Goal: Task Accomplishment & Management: Complete application form

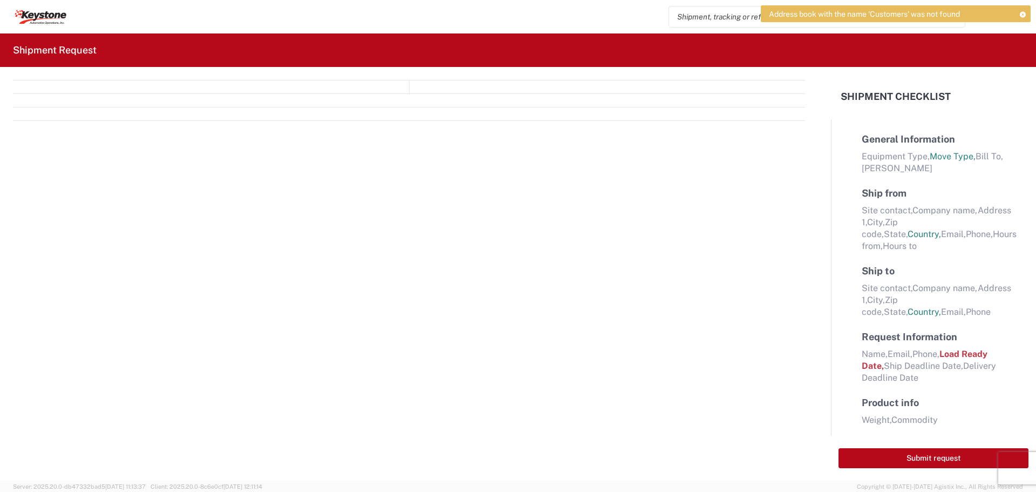
select select "FULL"
select select "LBS"
select select "IN"
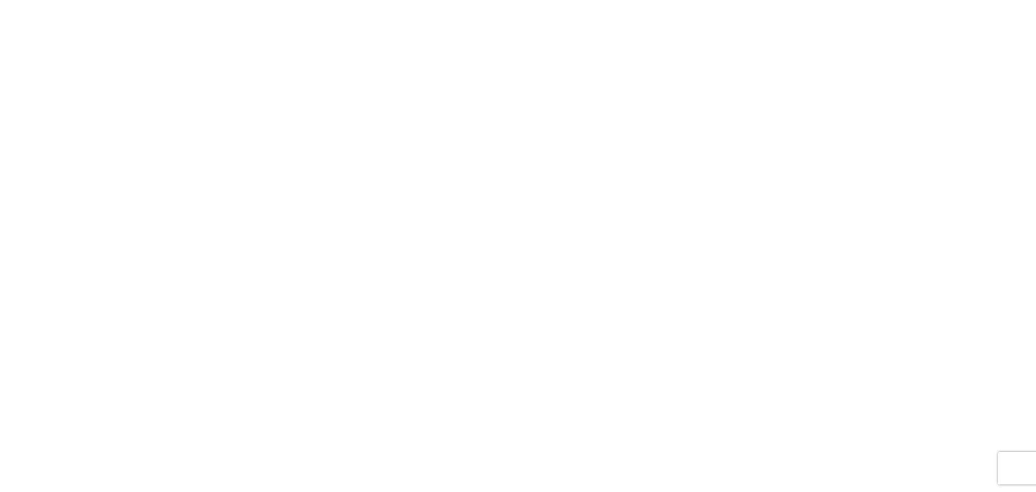
select select "FULL"
select select "LBS"
select select "IN"
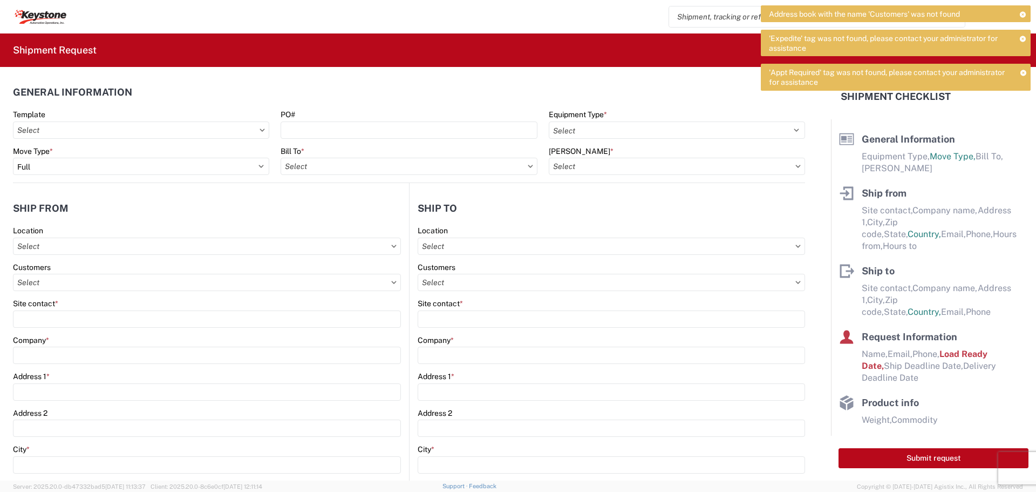
click at [709, 21] on input "search" at bounding box center [809, 16] width 280 height 21
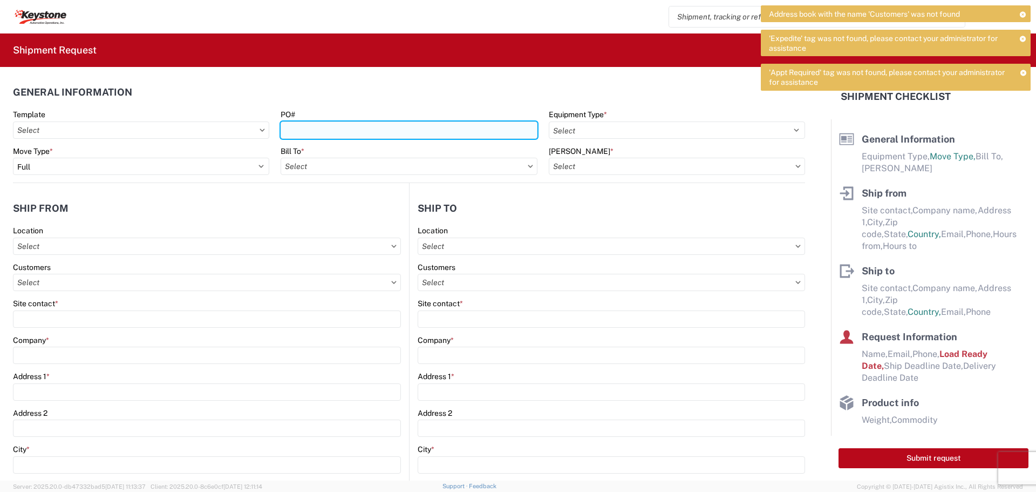
click at [342, 124] on input "PO#" at bounding box center [409, 129] width 256 height 17
type input "2214085"
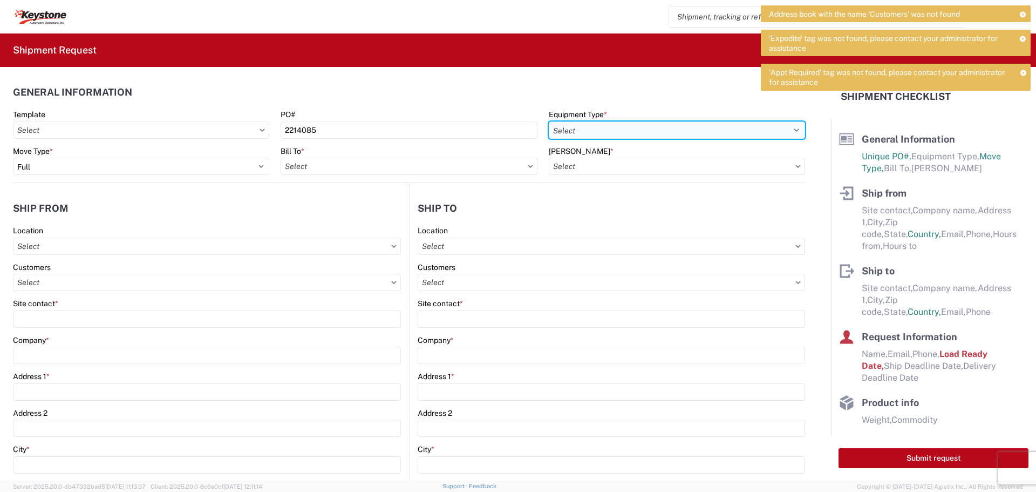
click at [789, 130] on select "Select 53’ Dry Van Flatbed Dropdeck (van) Lowboy (flatbed) Rail" at bounding box center [677, 129] width 256 height 17
select select "STDV"
click at [549, 121] on select "Select 53’ Dry Van Flatbed Dropdeck (van) Lowboy (flatbed) Rail" at bounding box center [677, 129] width 256 height 17
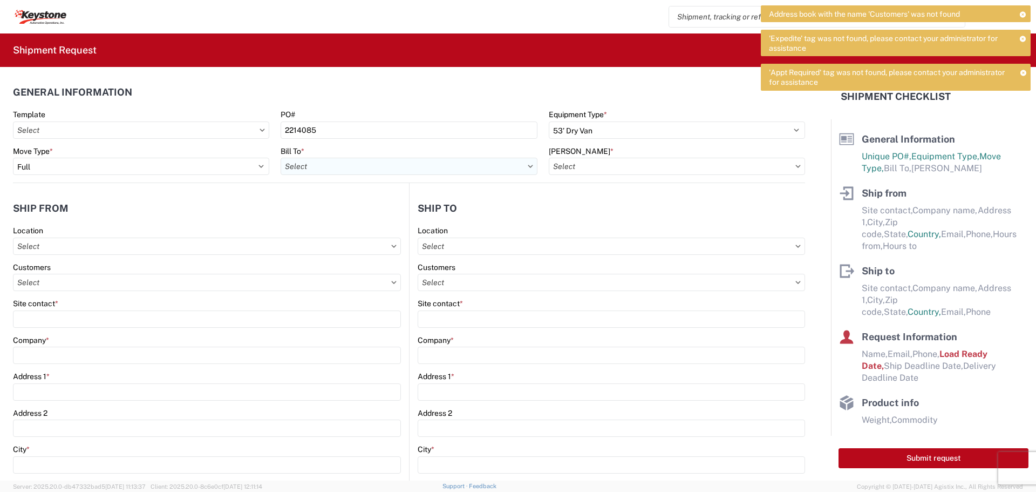
click at [459, 169] on input "text" at bounding box center [409, 166] width 256 height 17
type input "8404"
click at [366, 227] on div "8404 - [PERSON_NAME] Warehouse" at bounding box center [375, 231] width 189 height 17
type input "8404 - [PERSON_NAME] Warehouse"
click at [749, 168] on input "text" at bounding box center [677, 166] width 256 height 17
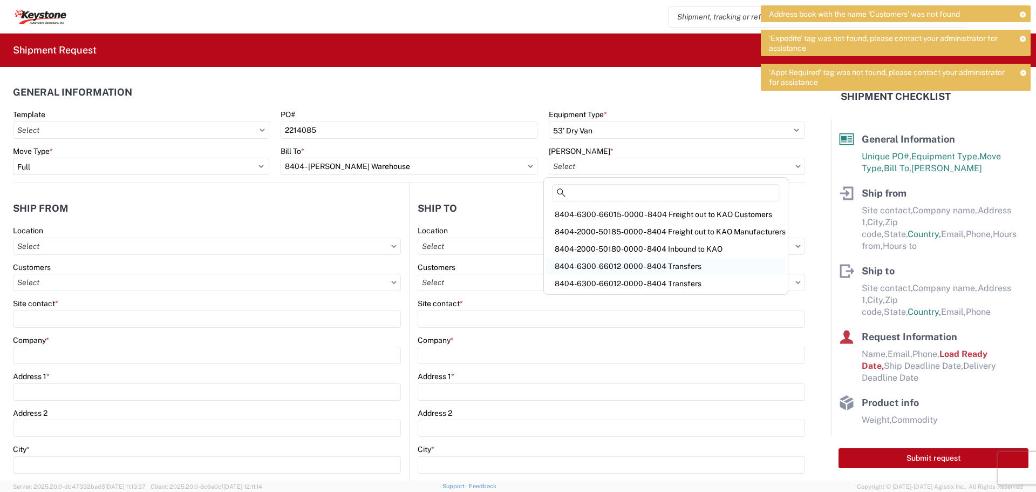
click at [627, 268] on div "8404-6300-66012-0000 - 8404 Transfers" at bounding box center [666, 265] width 240 height 17
type input "8404-6300-66012-0000 - 8404 Transfers, 8404-6300-66012-0000 - 8404 Transfers"
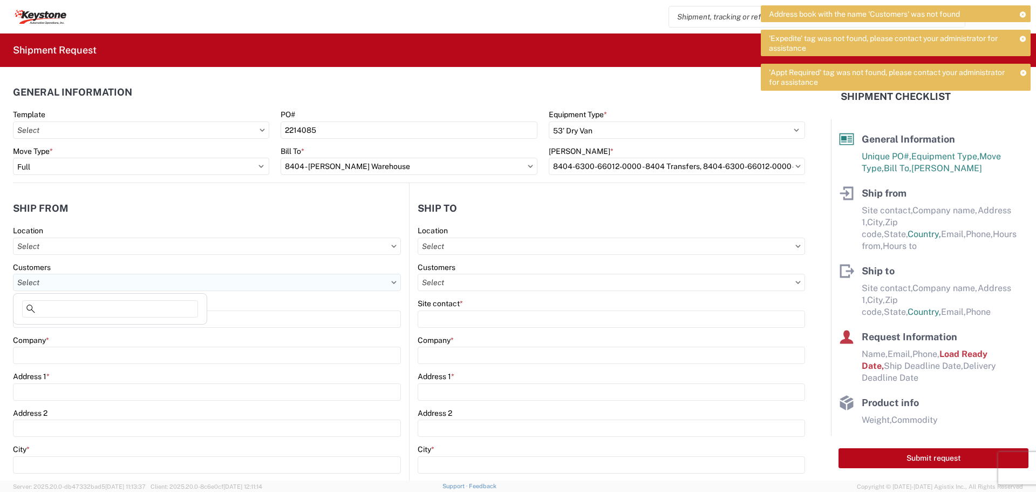
click at [60, 280] on input "text" at bounding box center [207, 282] width 388 height 17
click at [92, 247] on input "text" at bounding box center [207, 245] width 388 height 17
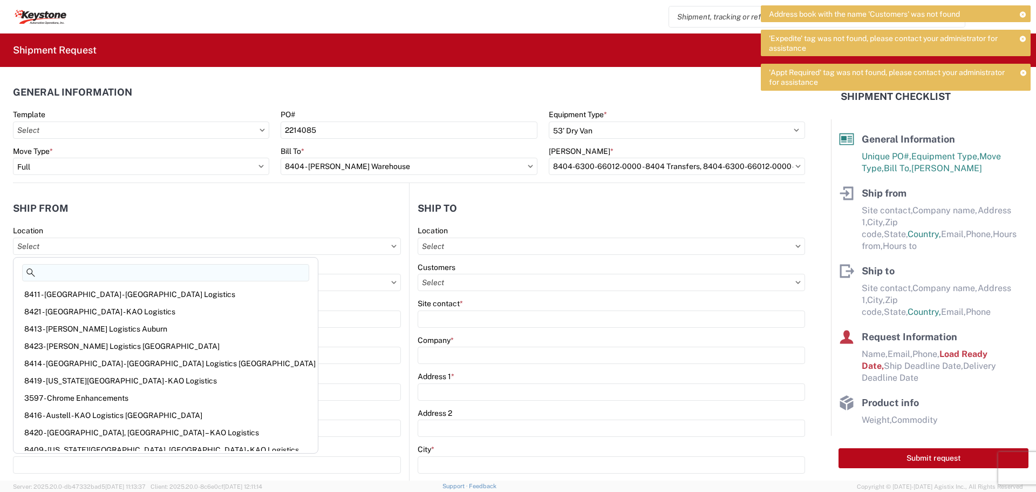
click at [89, 270] on input at bounding box center [165, 272] width 287 height 17
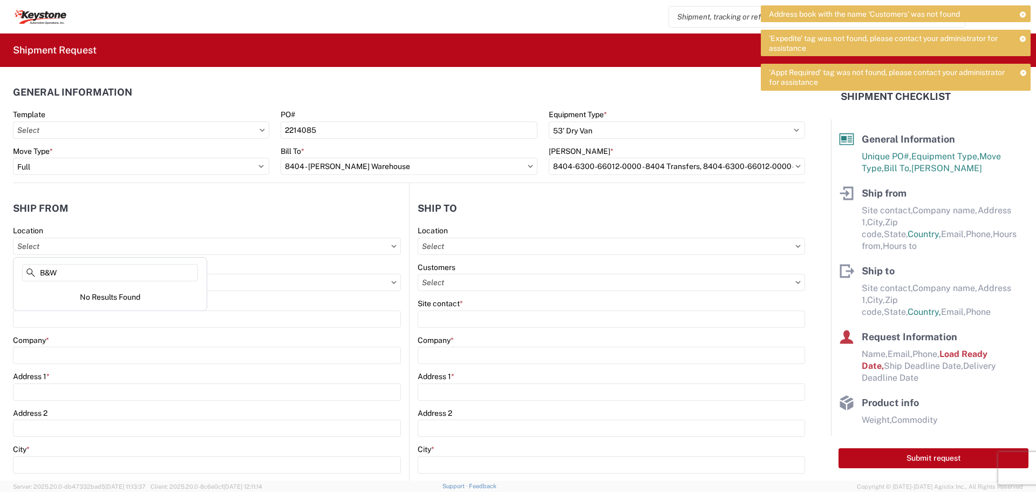
type input "B&W"
click at [175, 228] on div "Location" at bounding box center [207, 231] width 388 height 10
click at [83, 287] on input "text" at bounding box center [207, 282] width 388 height 17
type input "B"
click at [157, 215] on header "Ship from" at bounding box center [211, 208] width 396 height 24
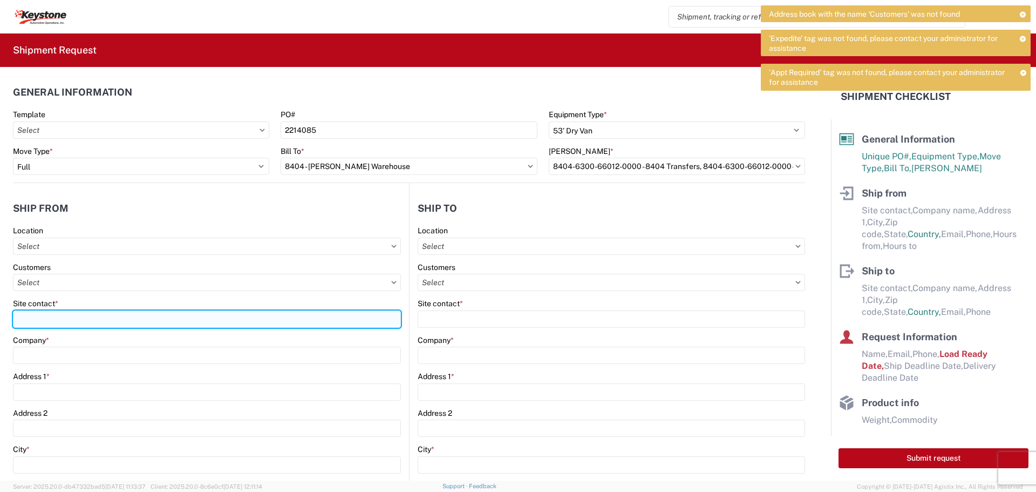
click at [89, 317] on input "Site contact *" at bounding box center [207, 318] width 388 height 17
type input "B"
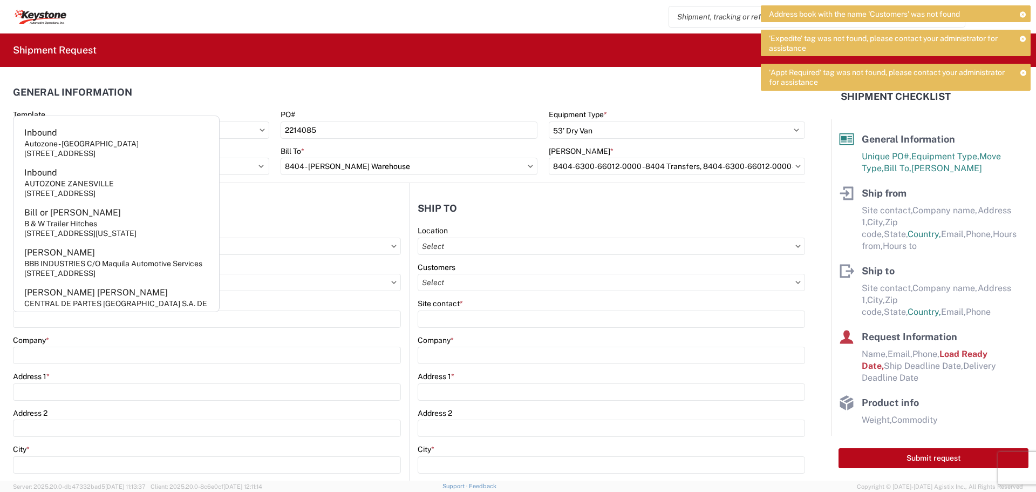
click at [342, 365] on agx-form-control-wrapper-v2 "Company *" at bounding box center [207, 353] width 388 height 37
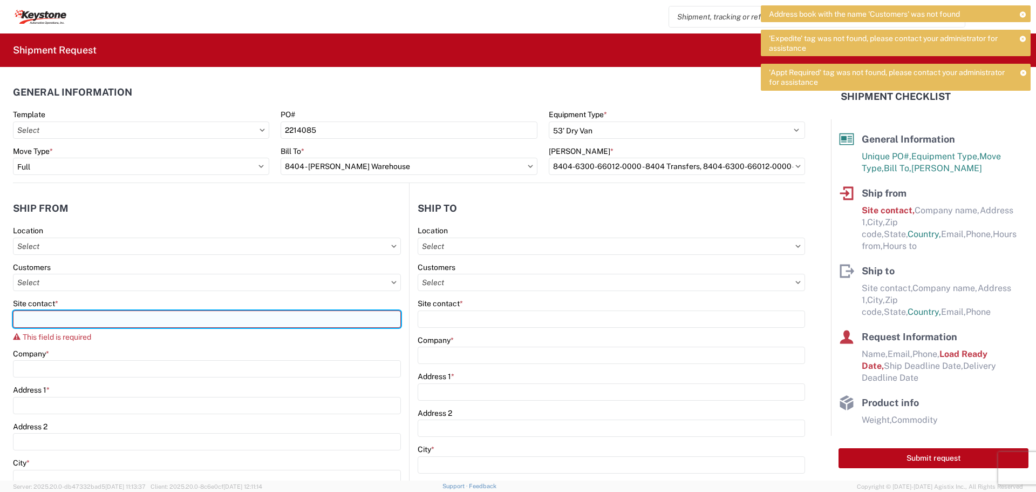
click at [97, 322] on input "Site contact *" at bounding box center [207, 318] width 388 height 17
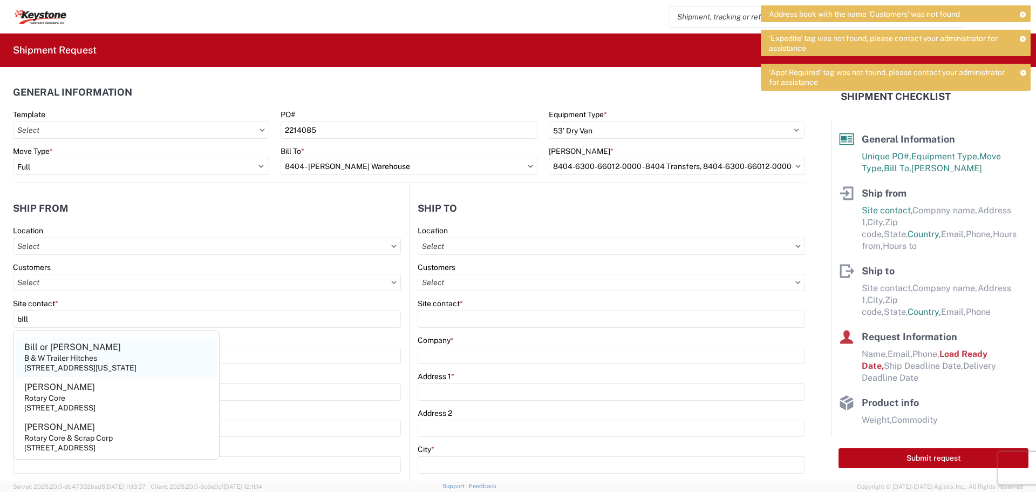
click at [76, 355] on div "B & W Trailer Hitches" at bounding box center [60, 358] width 73 height 10
type input "Bill or [PERSON_NAME]"
type input "B & W Trailer Hitches"
type input "[STREET_ADDRESS][US_STATE]"
type input "Humboldt"
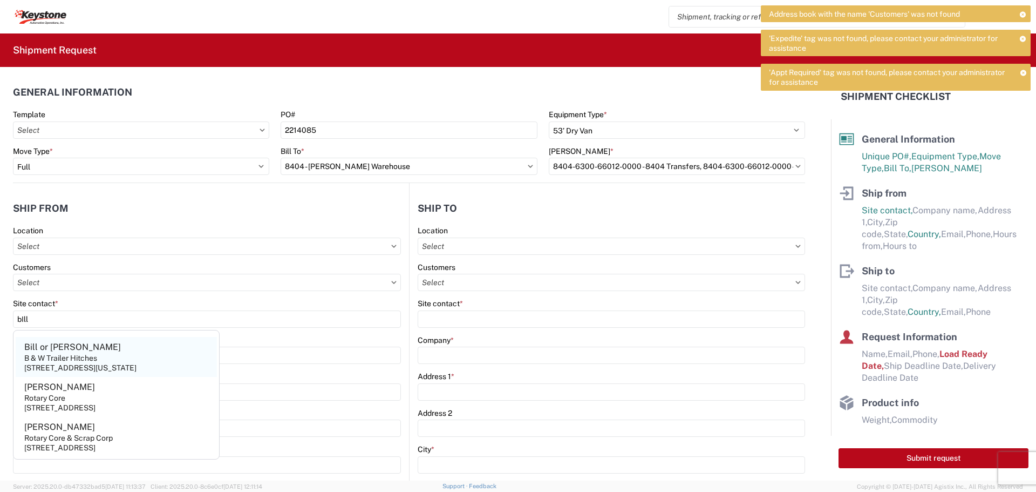
type input "66748"
select select "KS"
select select "US"
type input "[PHONE_NUMBER]"
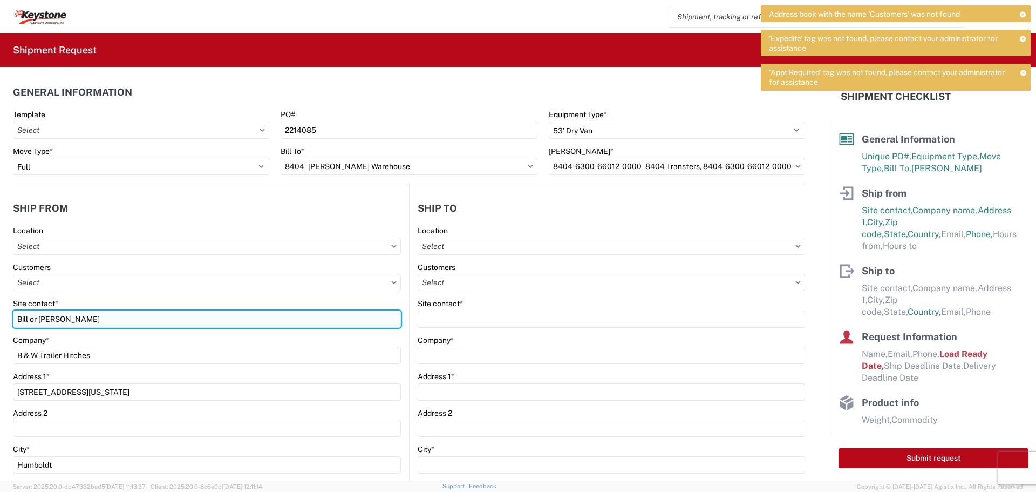
click at [85, 321] on input "Bill or [PERSON_NAME]" at bounding box center [207, 318] width 388 height 17
type input "B"
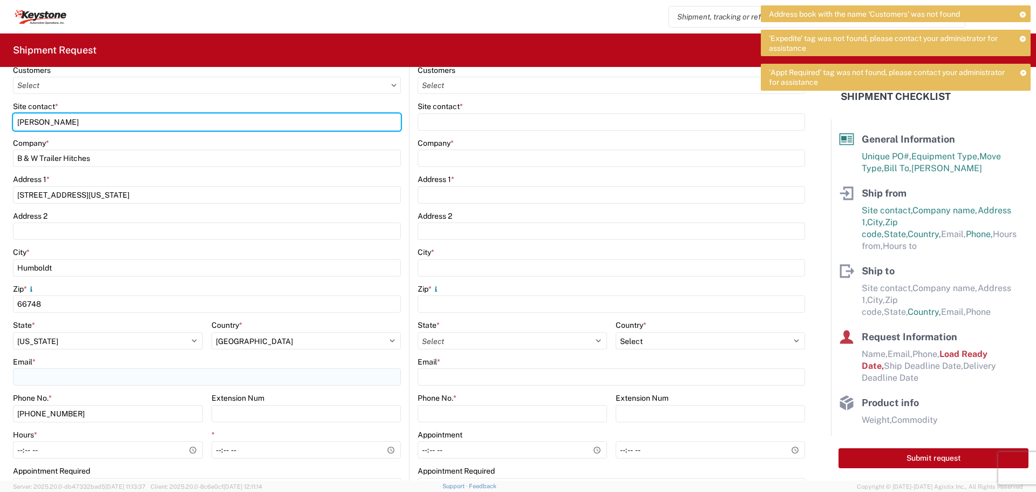
scroll to position [216, 0]
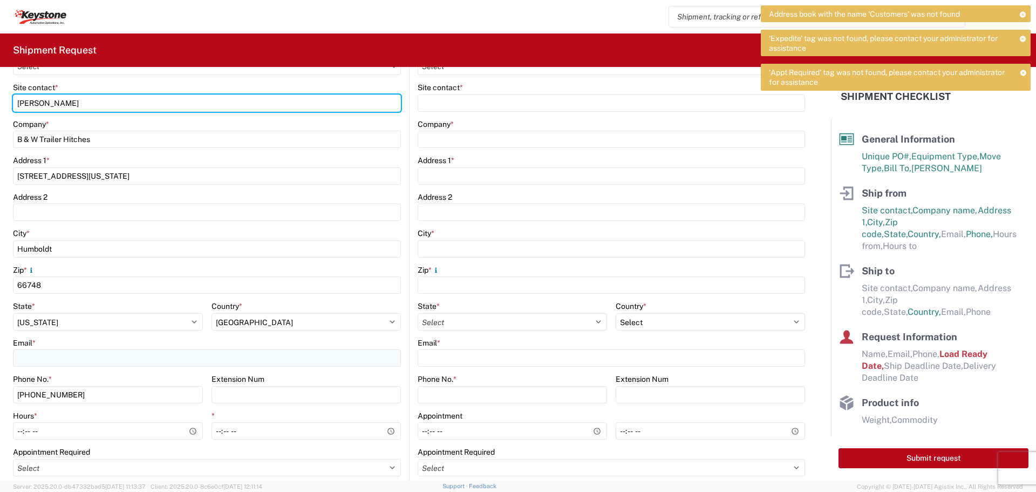
type input "[PERSON_NAME]"
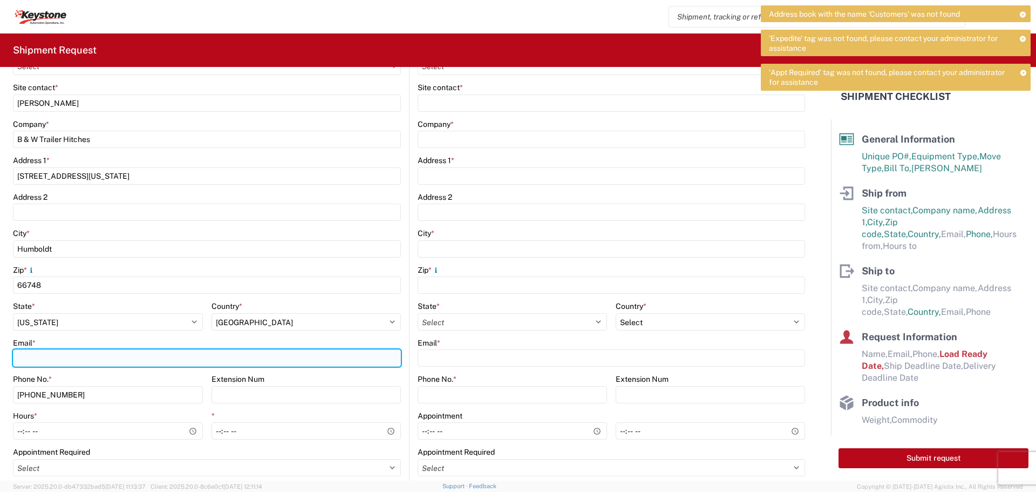
click at [87, 359] on input "Email *" at bounding box center [207, 357] width 388 height 17
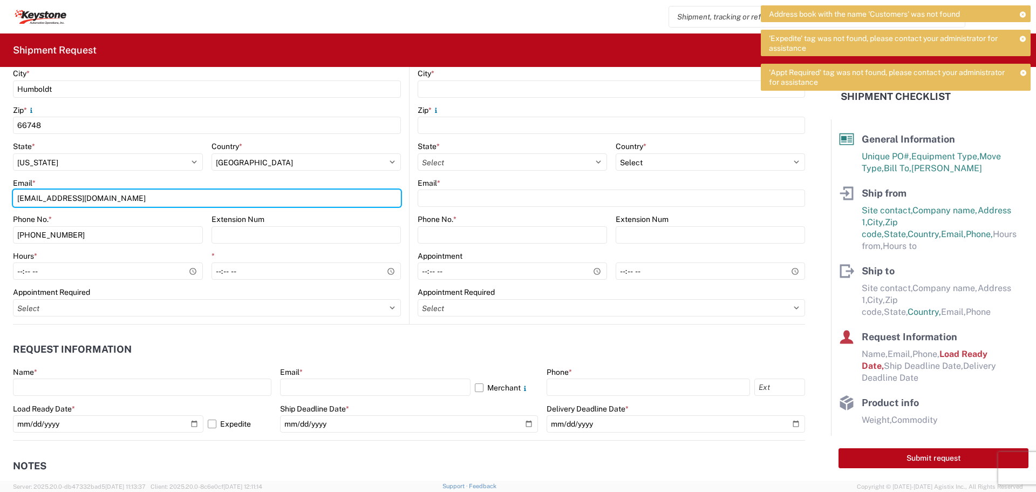
scroll to position [378, 0]
type input "[EMAIL_ADDRESS][DOMAIN_NAME]"
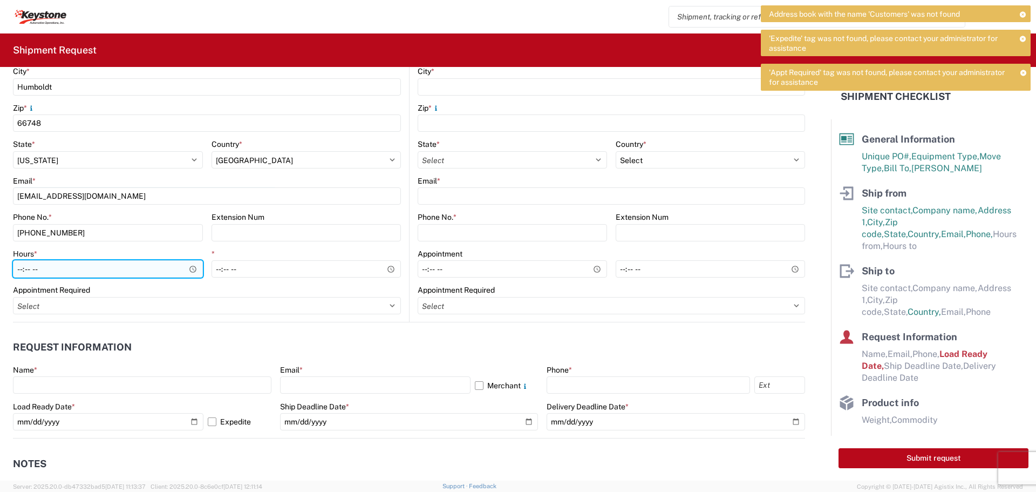
click at [188, 267] on input "Hours *" at bounding box center [108, 268] width 190 height 17
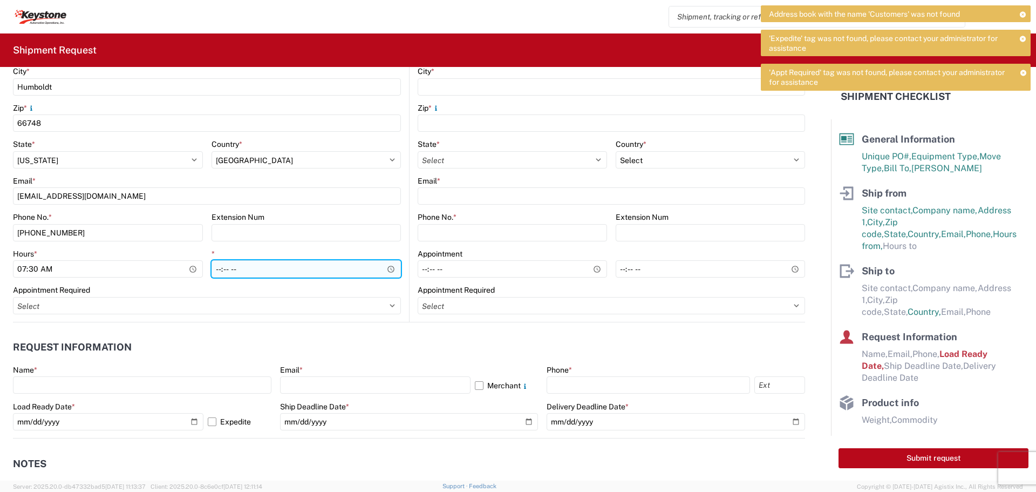
type input "07:30"
click at [335, 267] on input "*" at bounding box center [307, 268] width 190 height 17
click at [390, 268] on input "*" at bounding box center [307, 268] width 190 height 17
type input "22:00"
click at [338, 267] on input "22:00" at bounding box center [307, 268] width 190 height 17
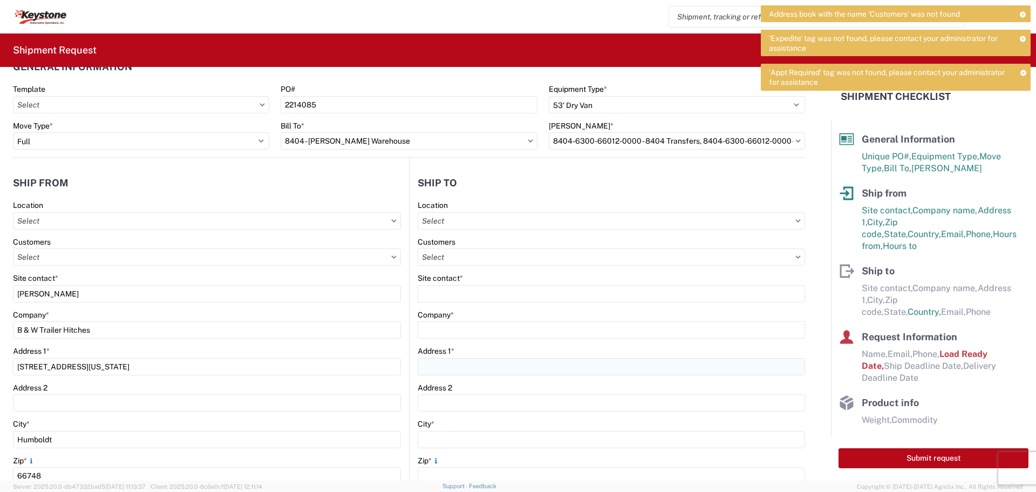
scroll to position [0, 0]
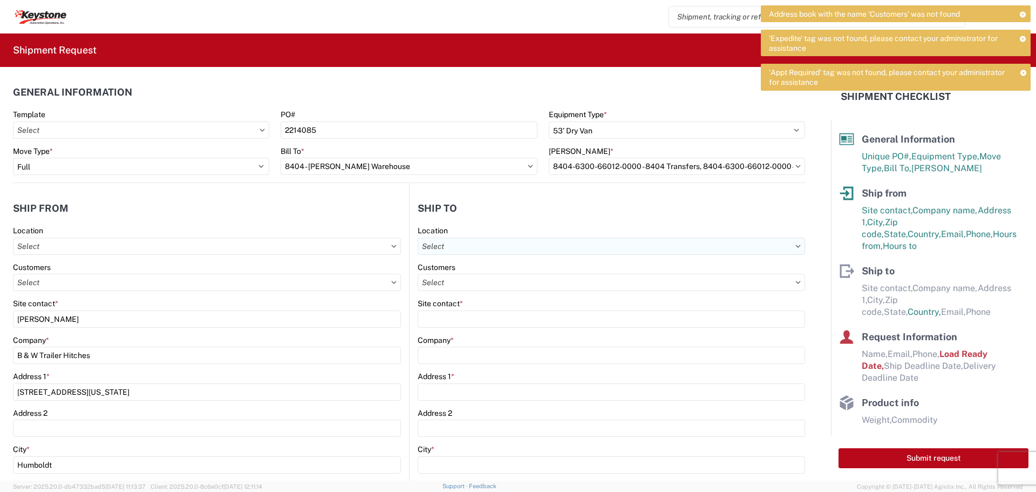
click at [503, 247] on input "text" at bounding box center [612, 245] width 388 height 17
type input "8404"
click at [494, 308] on div "8404 - [PERSON_NAME] Warehouse" at bounding box center [511, 311] width 189 height 17
type input "8404 - [PERSON_NAME] Warehouse"
type input "KAO"
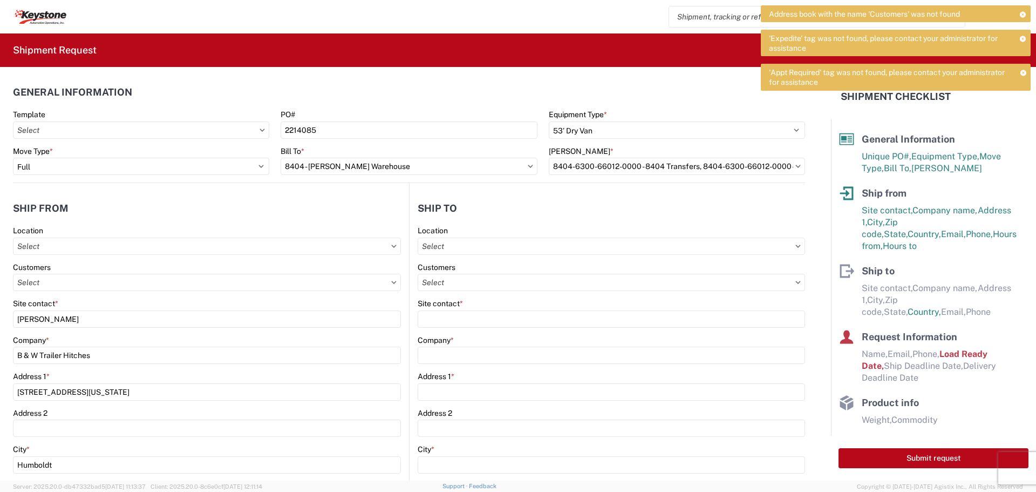
type input "[STREET_ADDRESS]"
type input "Suite 100"
type input "[PERSON_NAME]"
type input "75038"
select select "US"
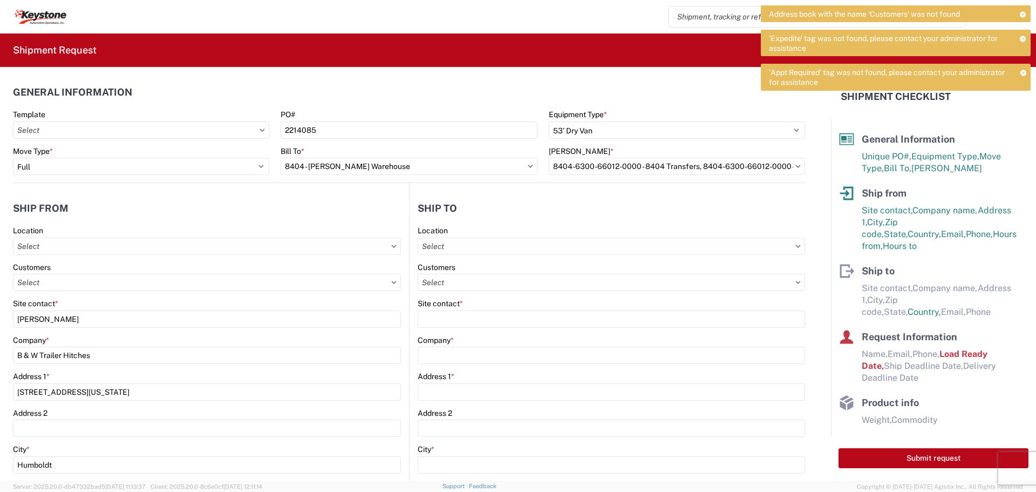
type input "[PHONE_NUMBER]"
type input "08:00"
type input "14:00"
select select
click at [485, 283] on input "text" at bounding box center [612, 282] width 388 height 17
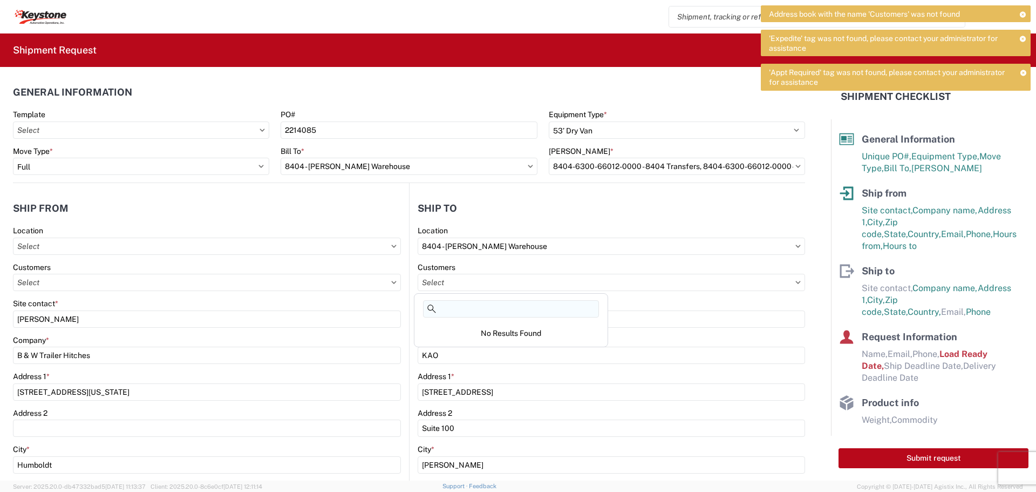
click at [474, 304] on input at bounding box center [511, 308] width 176 height 17
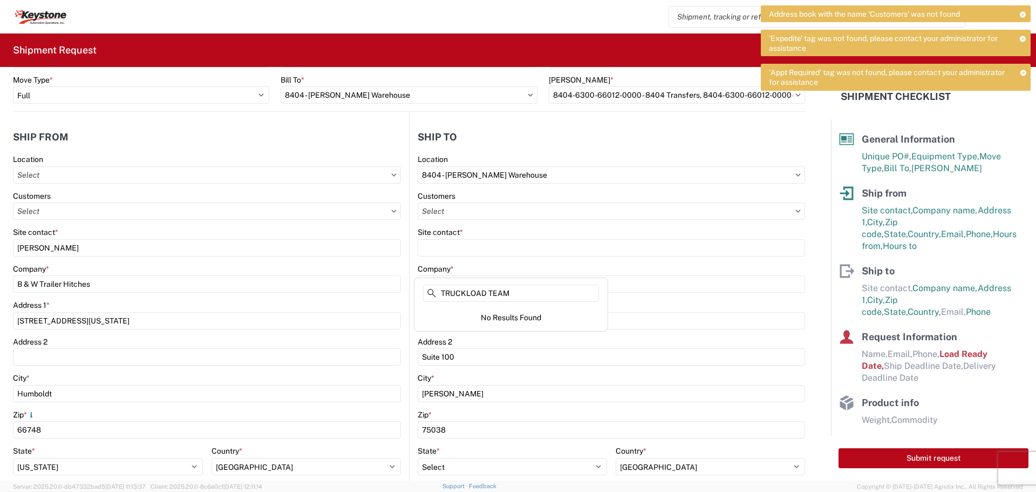
scroll to position [216, 0]
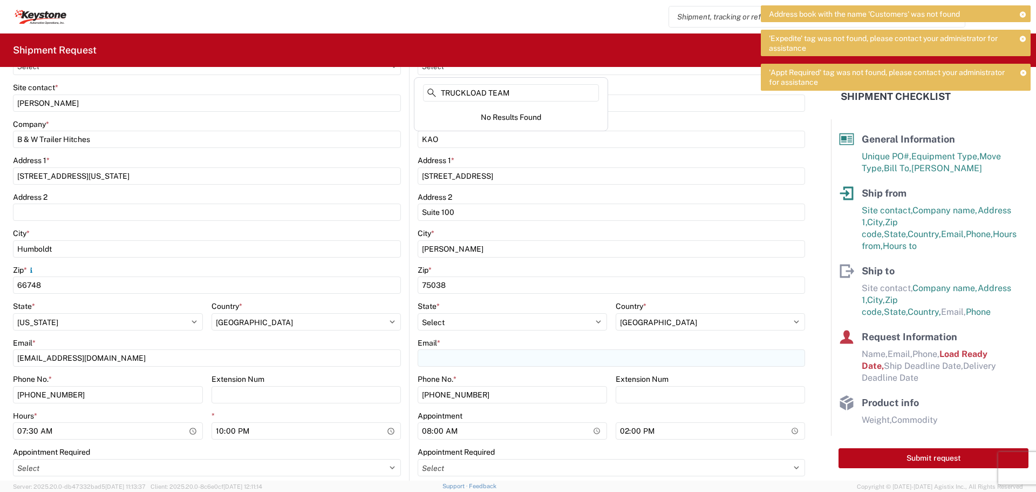
type input "TRUCKLOAD TEAM"
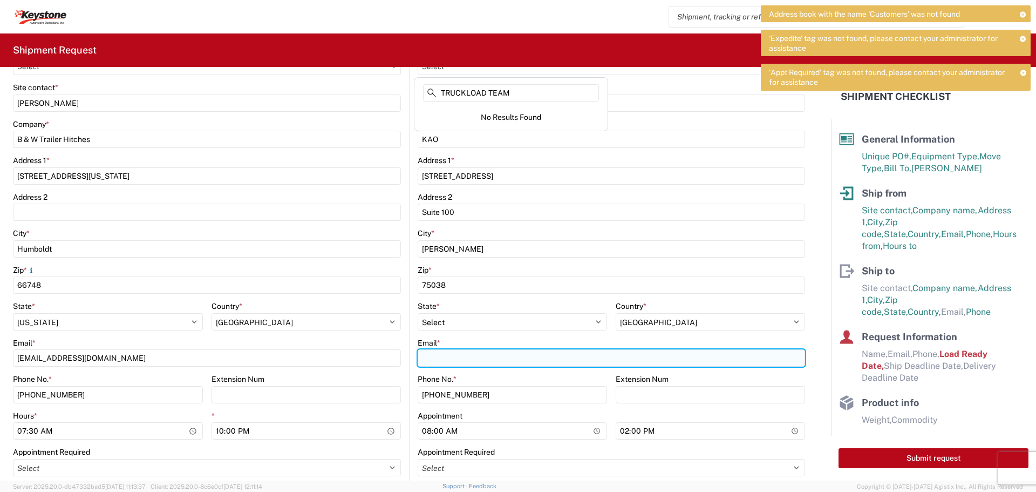
click at [452, 359] on input "Email *" at bounding box center [612, 357] width 388 height 17
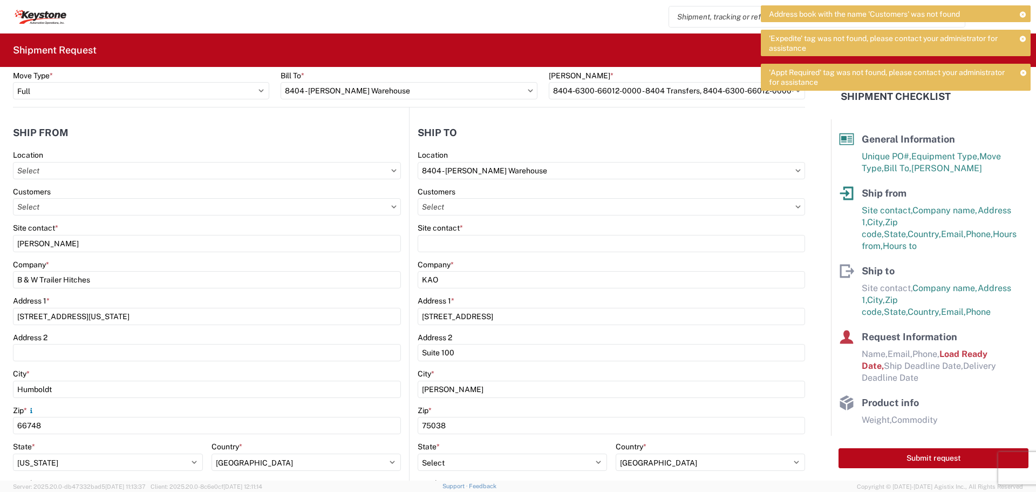
scroll to position [54, 0]
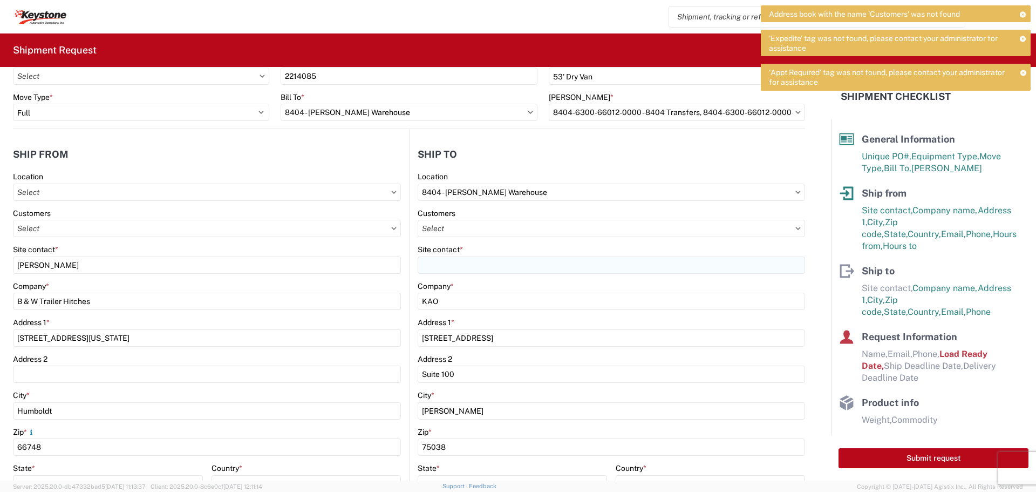
type input "[EMAIL_ADDRESS][DOMAIN_NAME]"
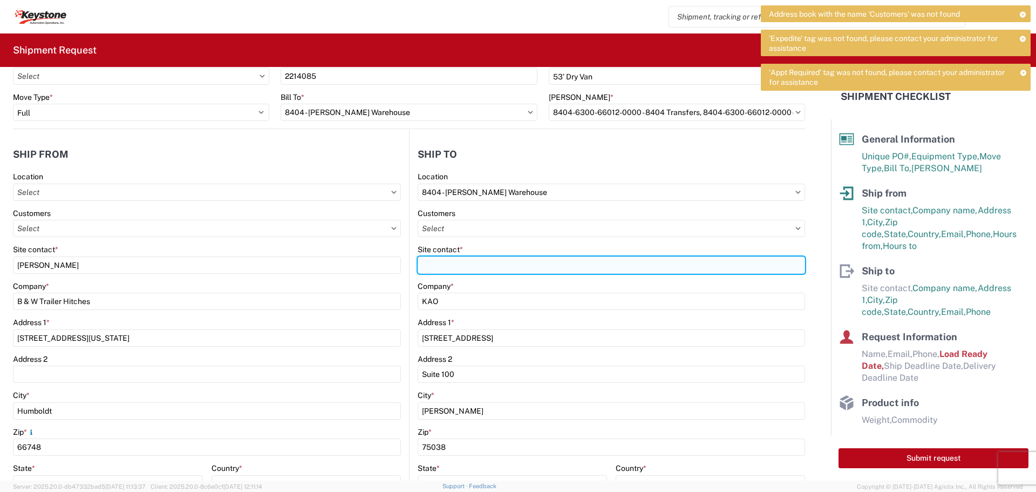
click at [445, 257] on input "Site contact *" at bounding box center [612, 264] width 388 height 17
type input "TRUCKLOAD TEAM"
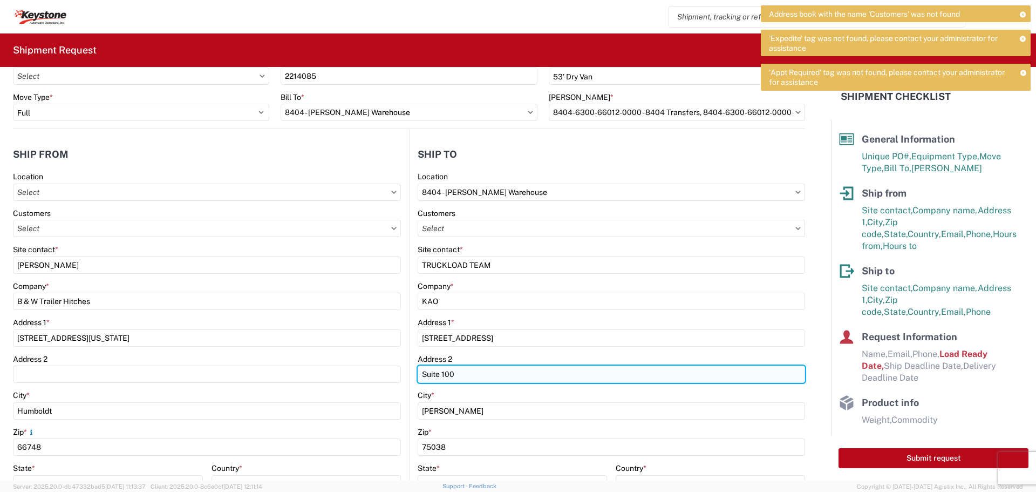
click at [480, 369] on input "Suite 100" at bounding box center [612, 373] width 388 height 17
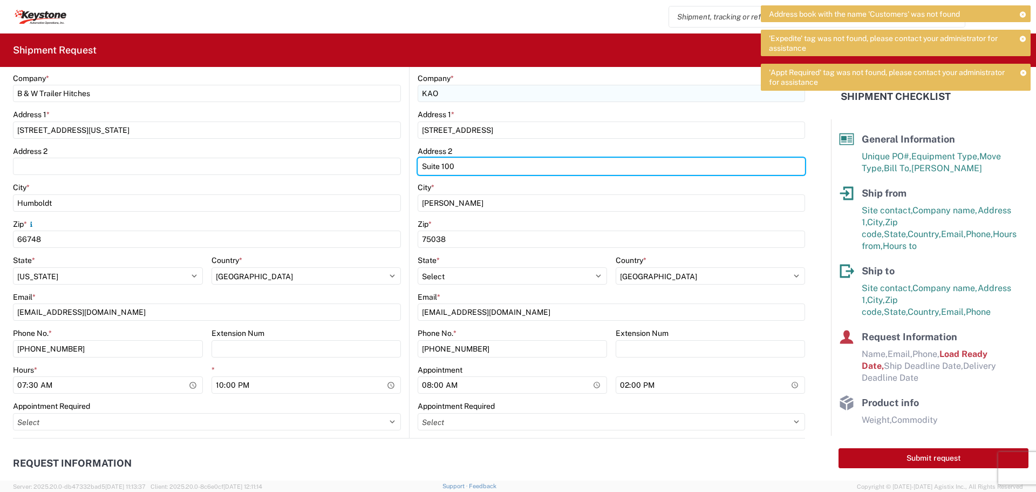
scroll to position [324, 0]
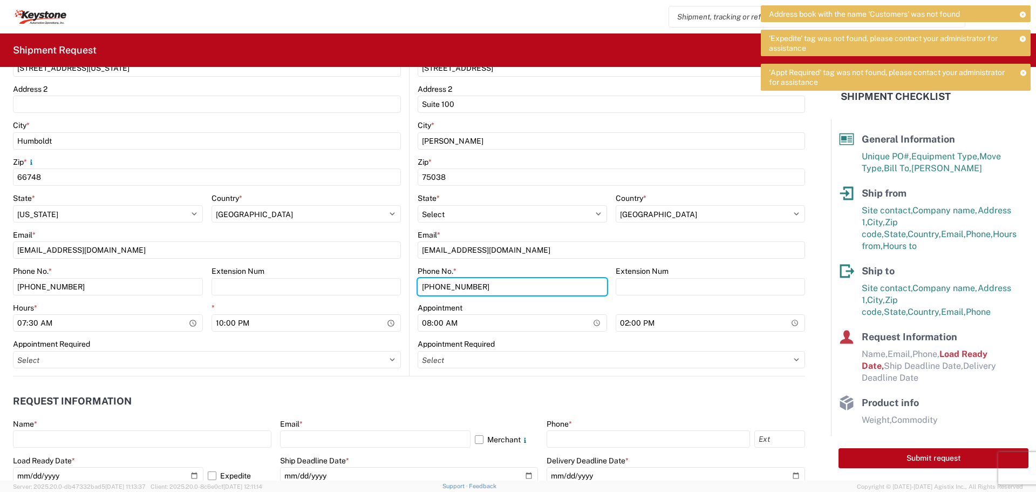
click at [496, 287] on input "[PHONE_NUMBER]" at bounding box center [512, 286] width 189 height 17
type input "4"
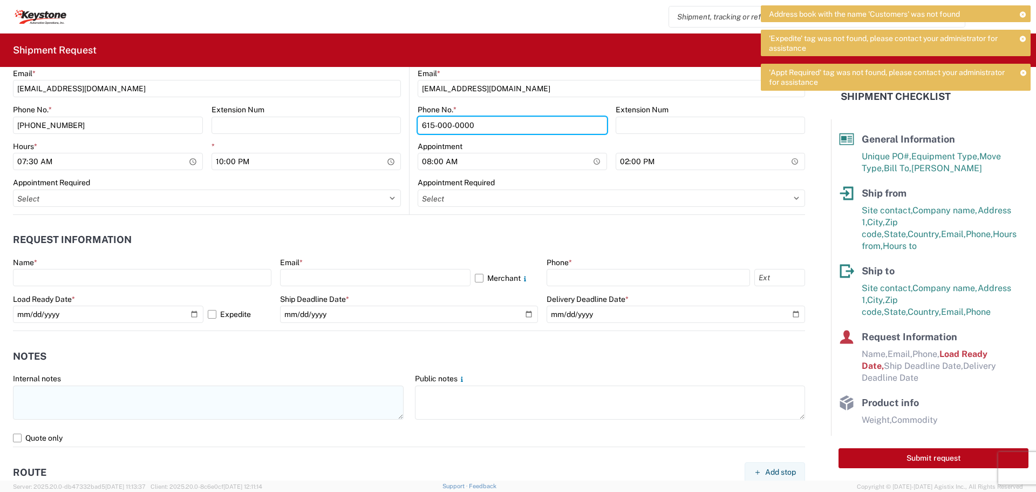
scroll to position [486, 0]
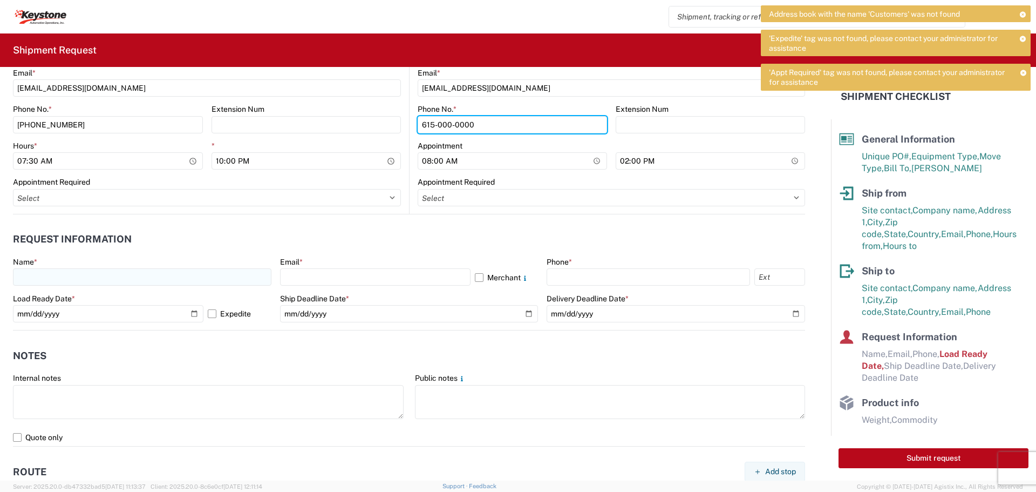
type input "615-000-0000"
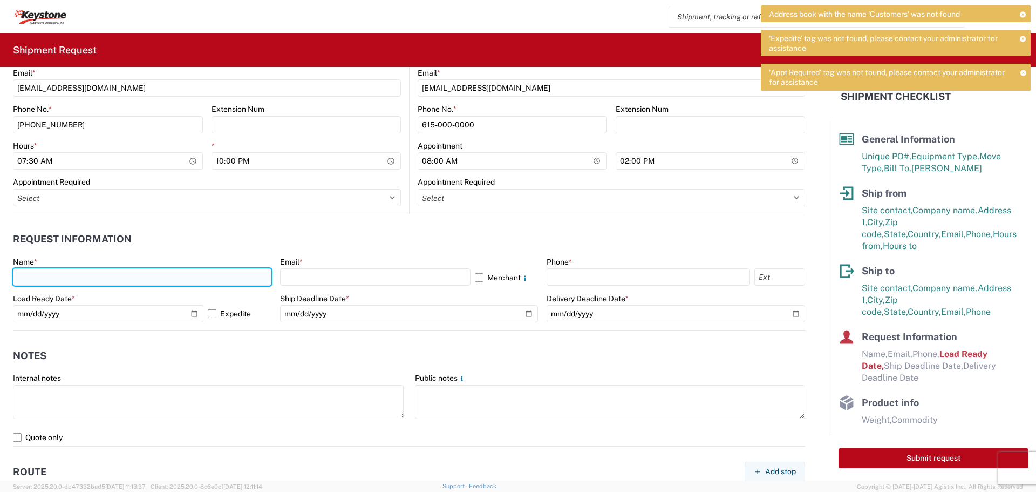
click at [38, 271] on input "text" at bounding box center [142, 276] width 259 height 17
type input "[PERSON_NAME]"
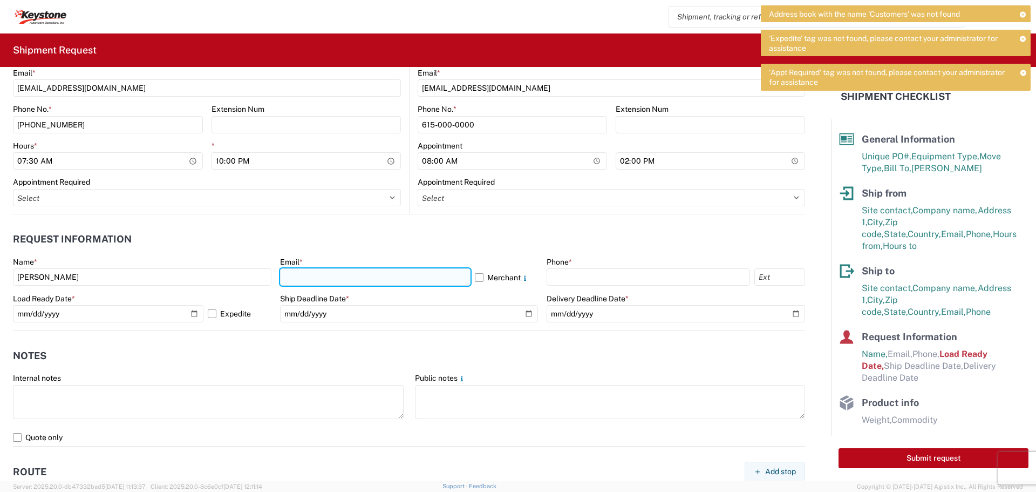
click at [314, 273] on input "text" at bounding box center [375, 276] width 191 height 17
type input "[EMAIL_ADDRESS][DOMAIN_NAME]"
click at [475, 276] on label "Merchant" at bounding box center [507, 276] width 64 height 17
click at [0, 0] on input "Merchant" at bounding box center [0, 0] width 0 height 0
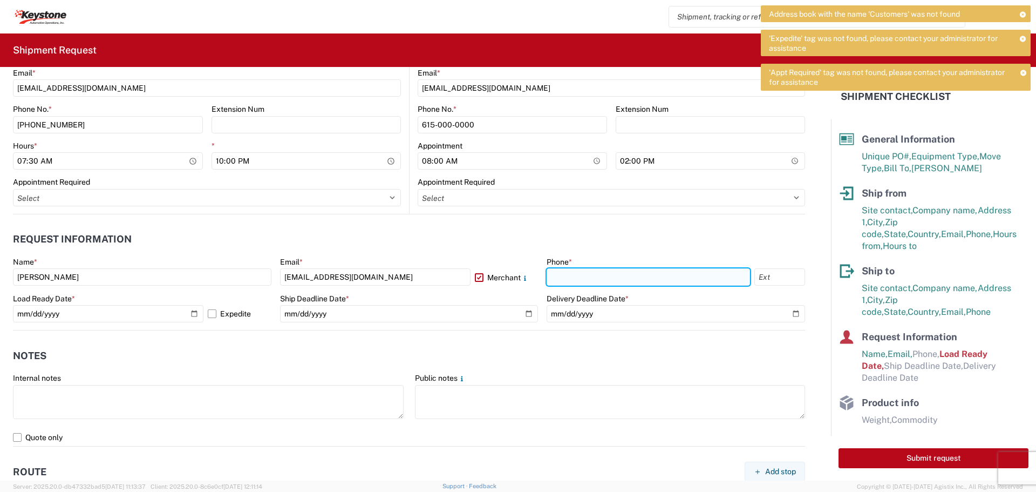
click at [660, 282] on input "text" at bounding box center [648, 276] width 203 height 17
type input "[PHONE_NUMBER]"
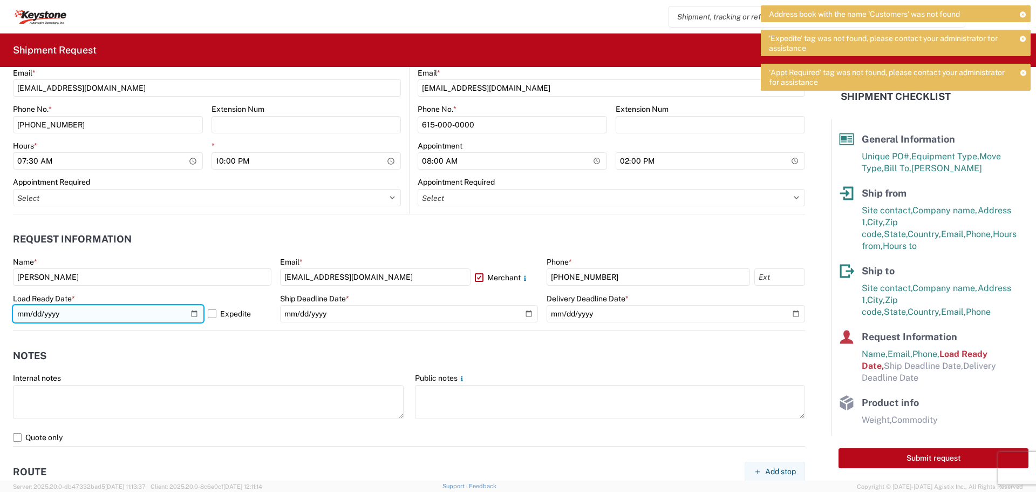
click at [194, 314] on input "[DATE]" at bounding box center [108, 313] width 191 height 17
type input "[DATE]"
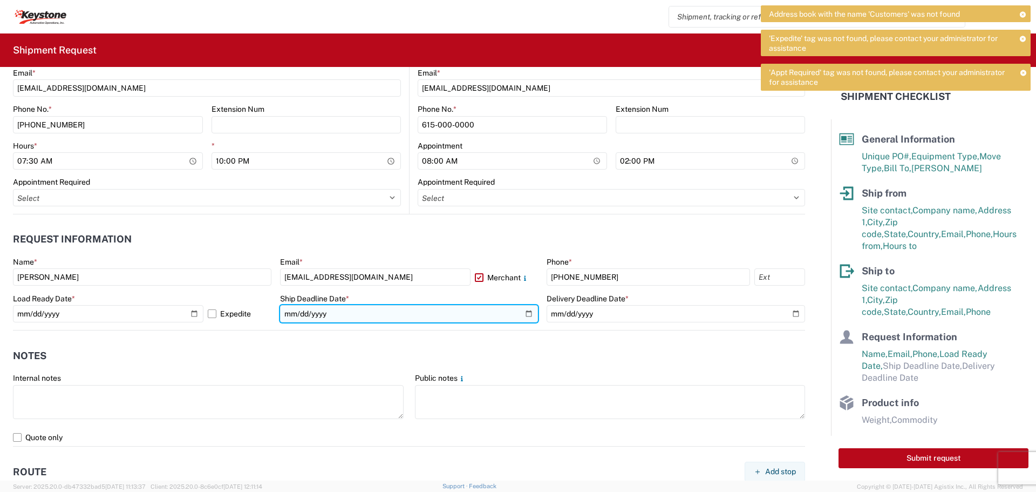
click at [524, 313] on input "date" at bounding box center [409, 313] width 259 height 17
type input "[DATE]"
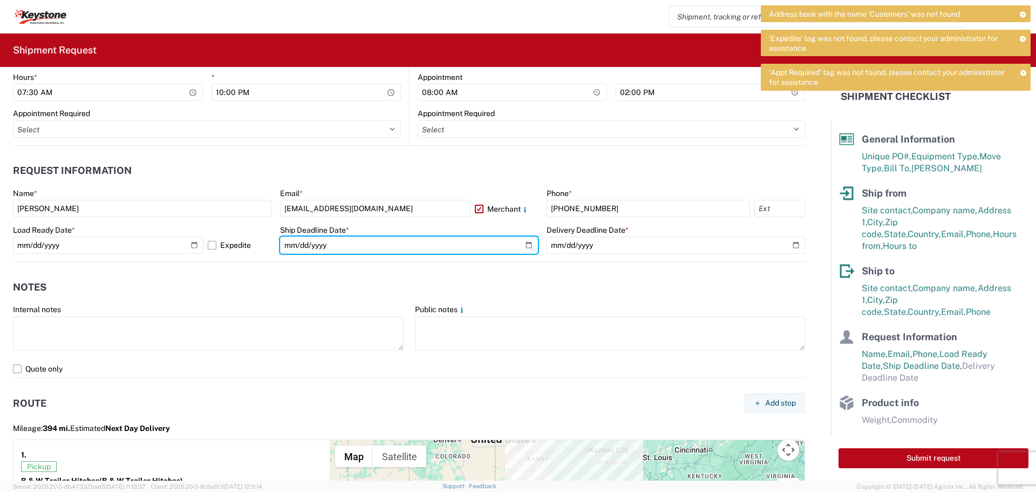
scroll to position [540, 0]
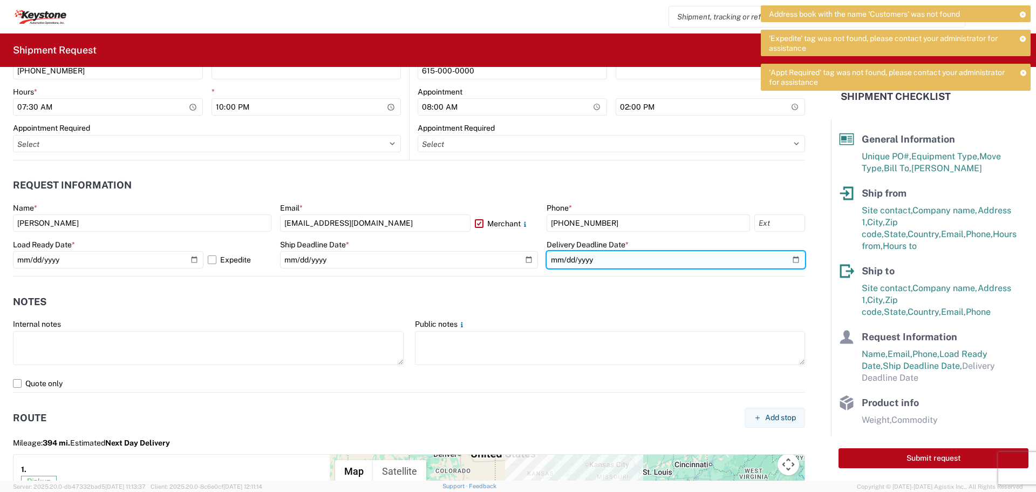
click at [789, 258] on input "date" at bounding box center [676, 259] width 259 height 17
type input "[DATE]"
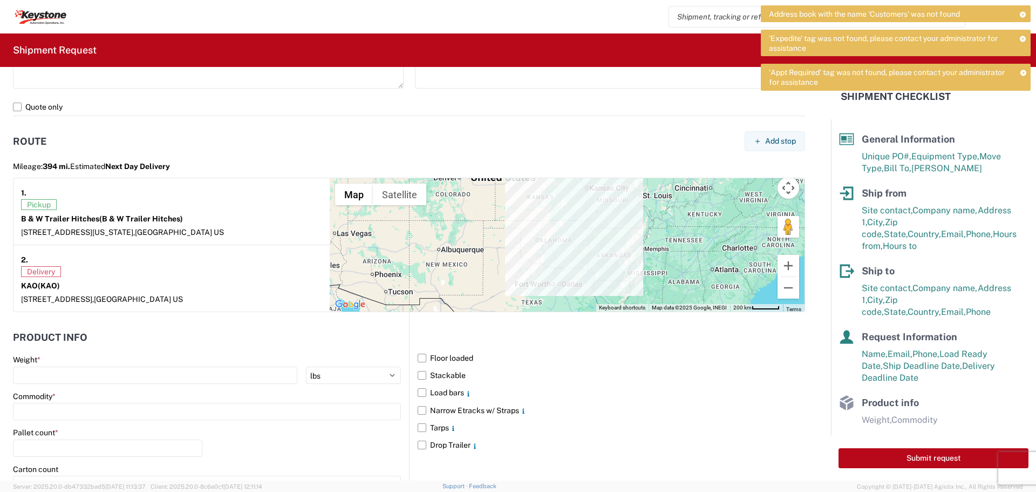
scroll to position [918, 0]
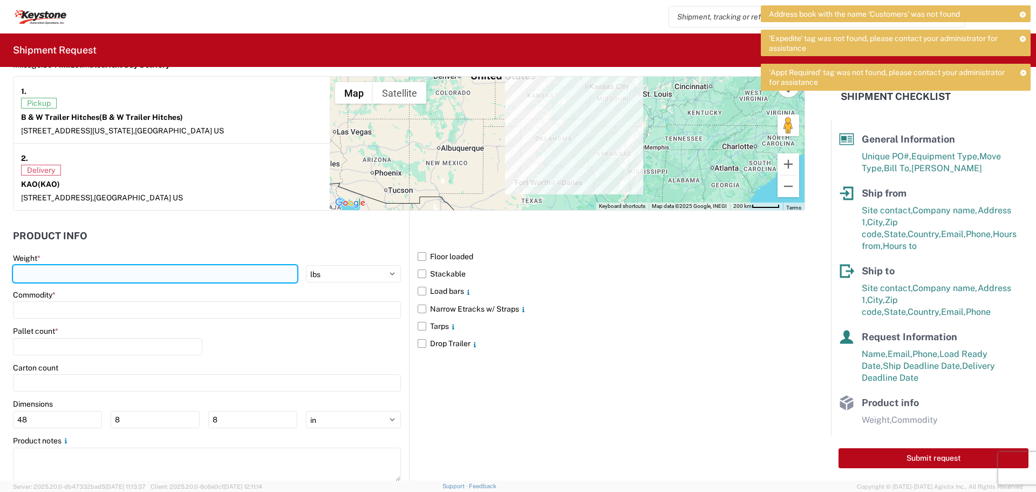
click at [104, 275] on input "number" at bounding box center [155, 273] width 284 height 17
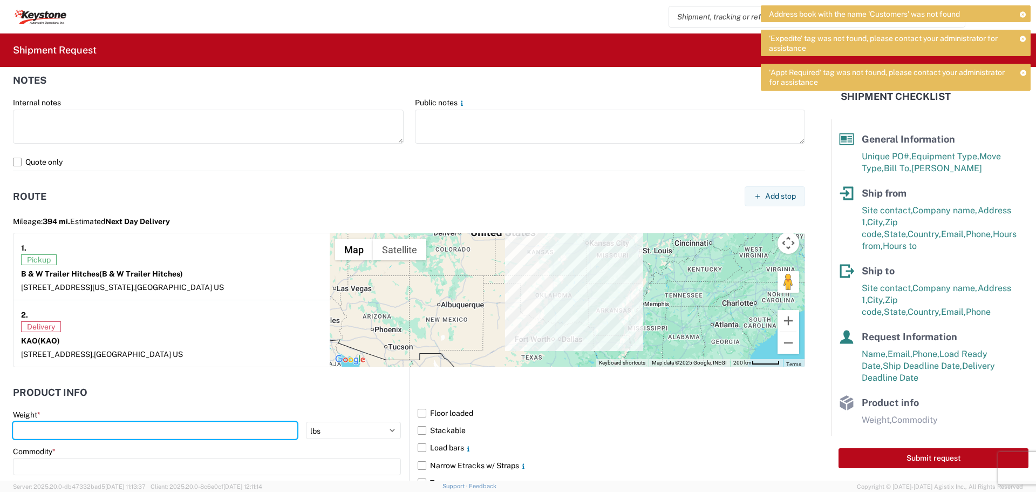
scroll to position [864, 0]
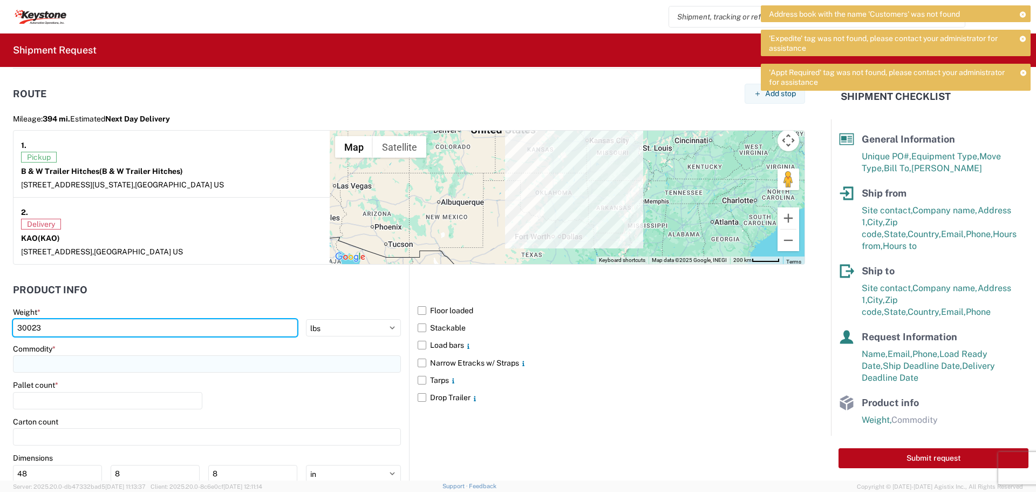
type input "30023"
click at [55, 365] on input at bounding box center [207, 363] width 388 height 17
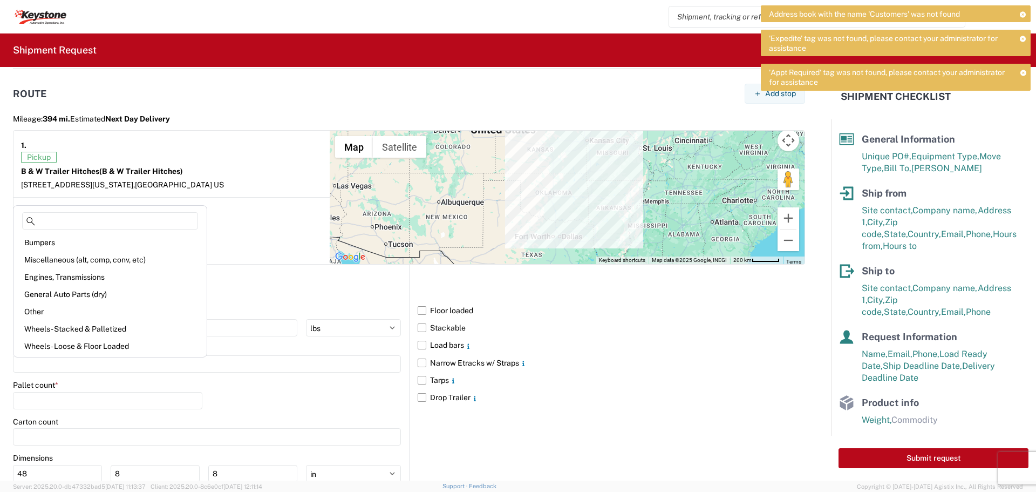
click at [78, 292] on div "General Auto Parts (dry)" at bounding box center [110, 294] width 189 height 17
type input "General Auto Parts (dry)"
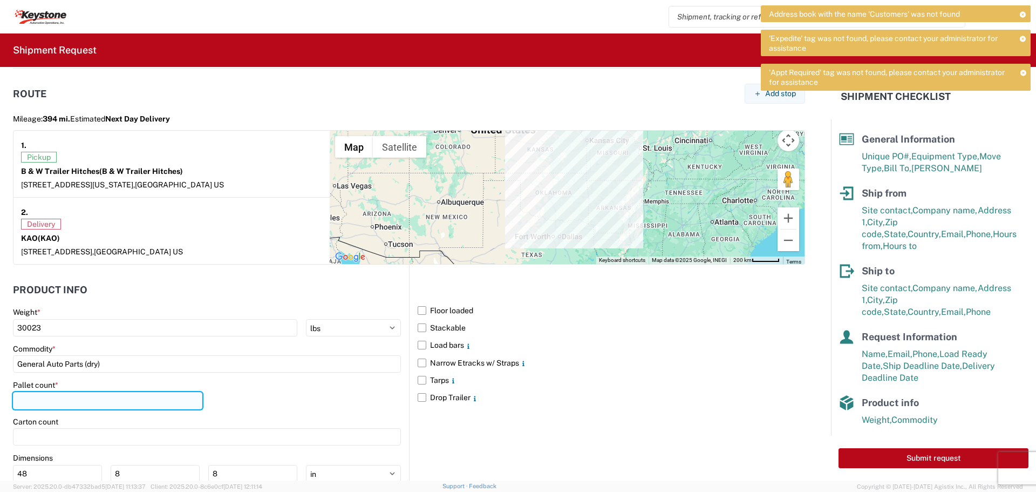
click at [59, 399] on input "number" at bounding box center [107, 400] width 189 height 17
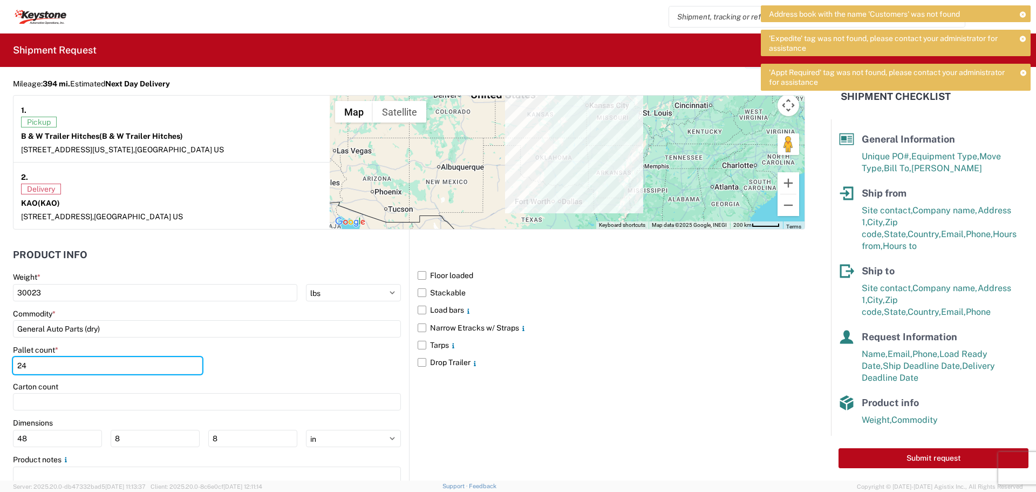
scroll to position [946, 0]
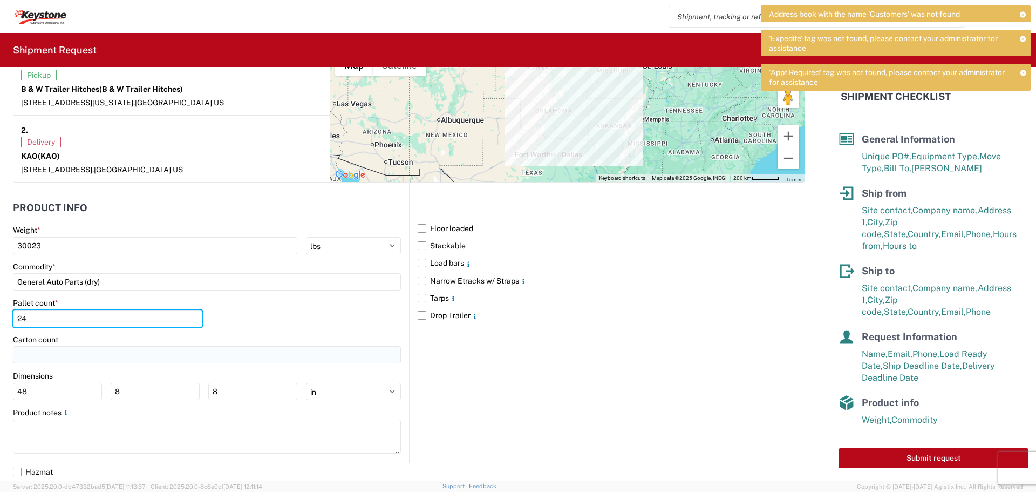
type input "24"
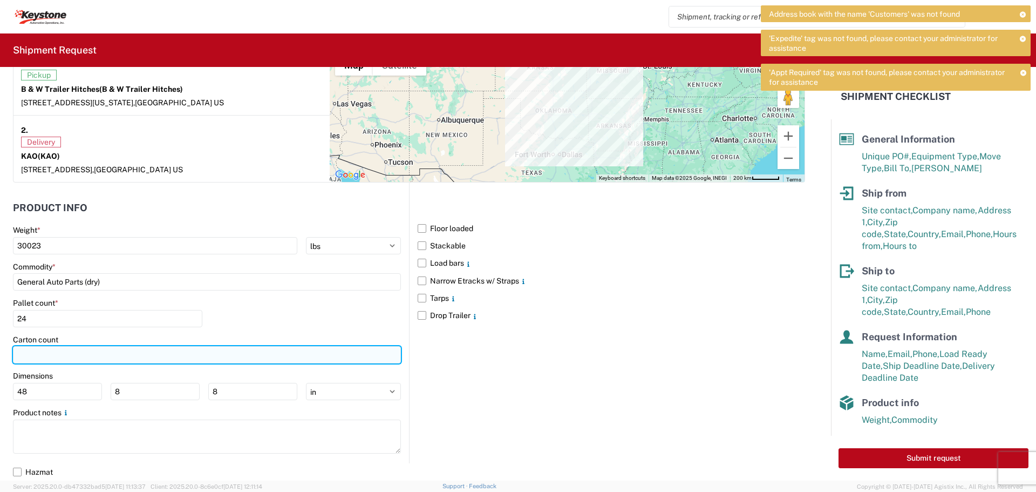
click at [84, 356] on input "number" at bounding box center [207, 354] width 388 height 17
type input "538"
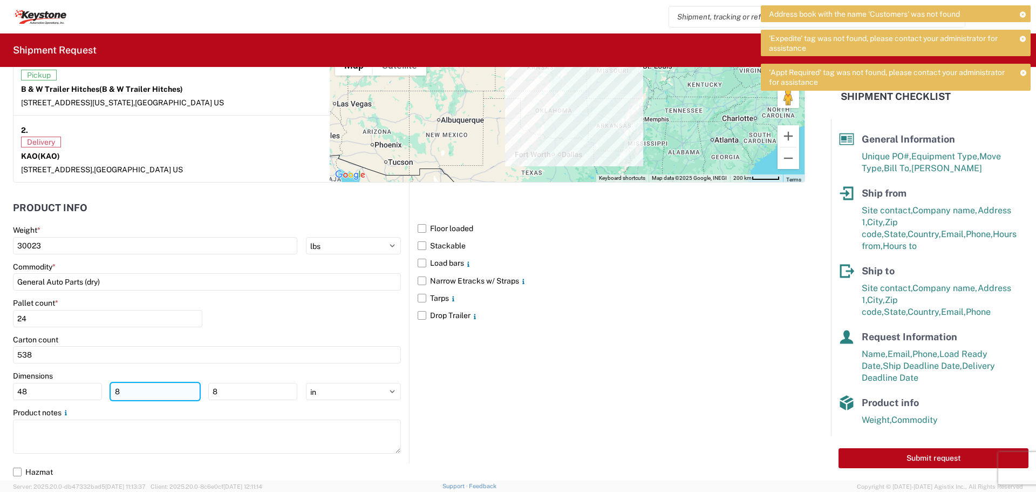
click at [154, 392] on input "8" at bounding box center [155, 391] width 89 height 17
type input "40"
click at [226, 395] on input "8" at bounding box center [252, 391] width 89 height 17
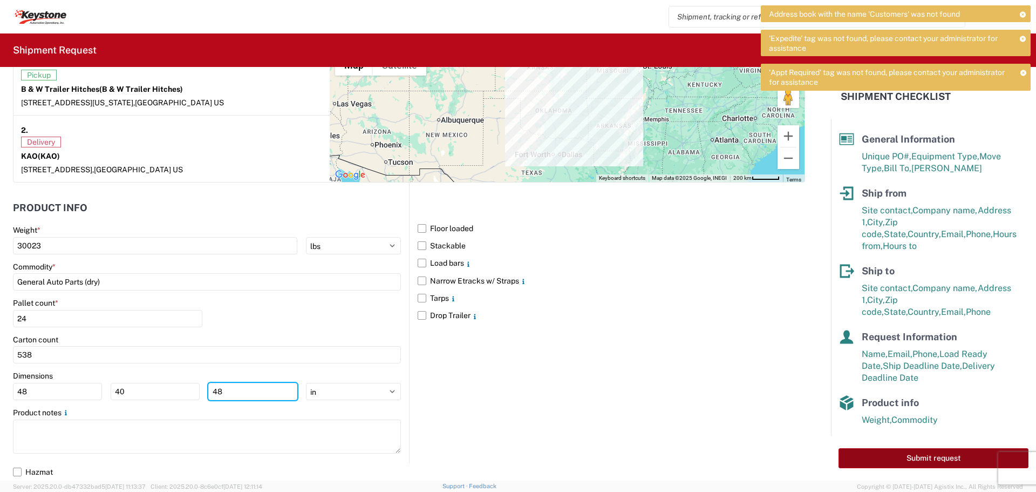
type input "48"
click at [930, 456] on button "Submit request" at bounding box center [934, 458] width 190 height 20
